Goal: Navigation & Orientation: Find specific page/section

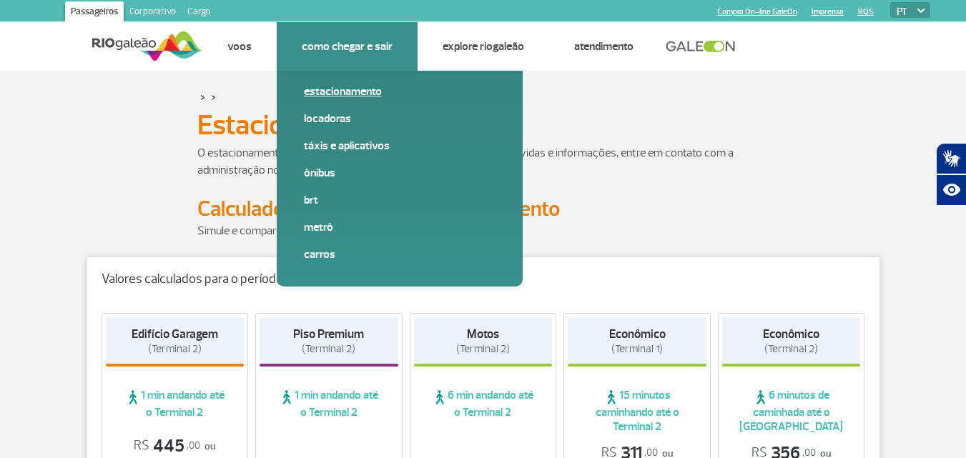
click at [350, 89] on link "Estacionamento" at bounding box center [400, 92] width 192 height 16
click at [336, 91] on link "Estacionamento" at bounding box center [400, 92] width 192 height 16
click at [346, 94] on link "Estacionamento" at bounding box center [400, 92] width 192 height 16
click at [325, 90] on link "Estacionamento" at bounding box center [400, 92] width 192 height 16
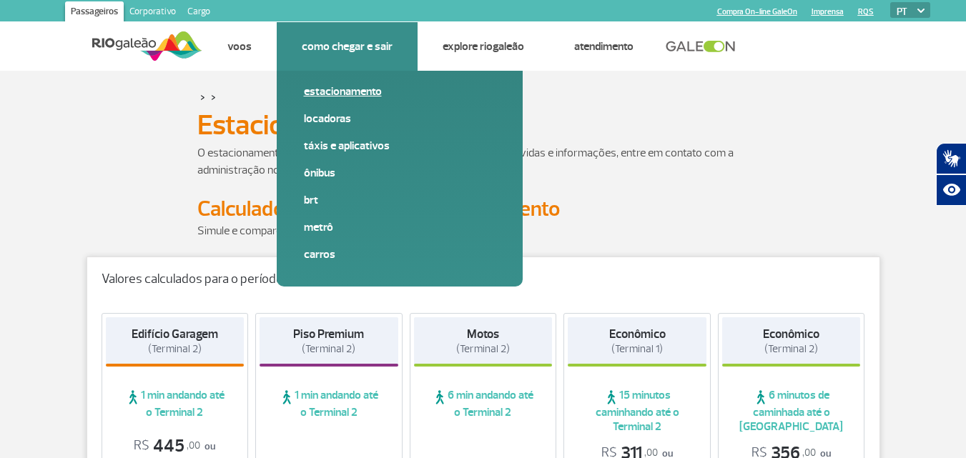
click at [325, 90] on link "Estacionamento" at bounding box center [400, 92] width 192 height 16
click at [318, 115] on link "Locadoras" at bounding box center [400, 119] width 192 height 16
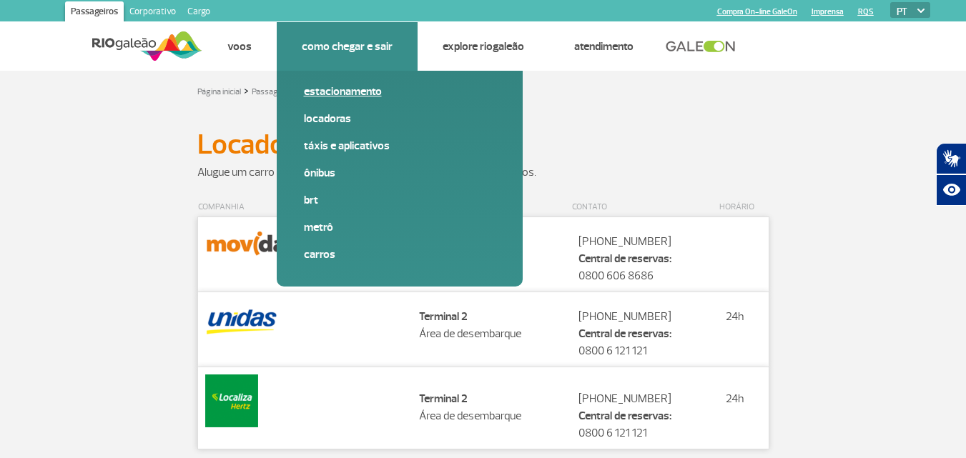
click at [323, 92] on link "Estacionamento" at bounding box center [400, 92] width 192 height 16
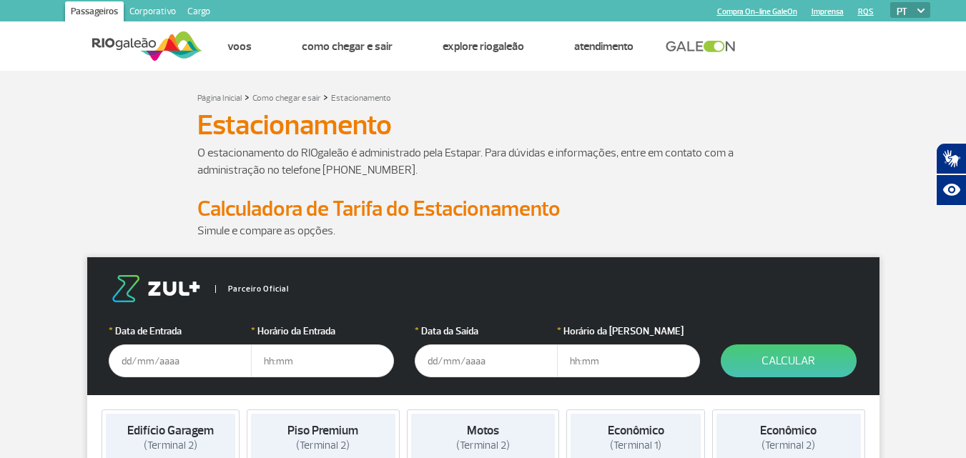
click at [716, 127] on h1 "Estacionamento" at bounding box center [483, 125] width 572 height 24
